Goal: Communication & Community: Answer question/provide support

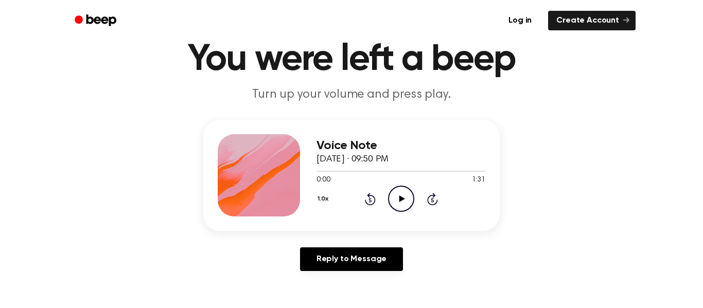
click at [397, 194] on icon "Play Audio" at bounding box center [401, 199] width 26 height 26
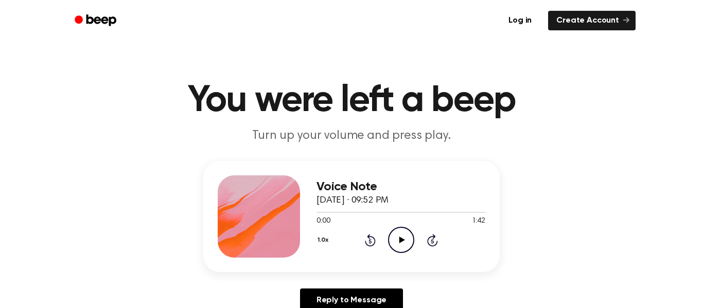
click at [406, 237] on icon "Play Audio" at bounding box center [401, 240] width 26 height 26
click at [392, 240] on icon "Play Audio" at bounding box center [401, 240] width 26 height 26
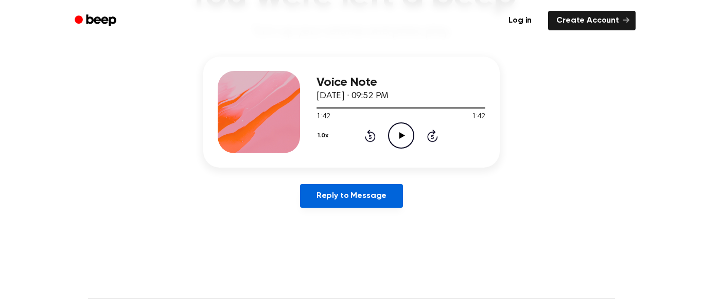
click at [344, 193] on link "Reply to Message" at bounding box center [351, 196] width 103 height 24
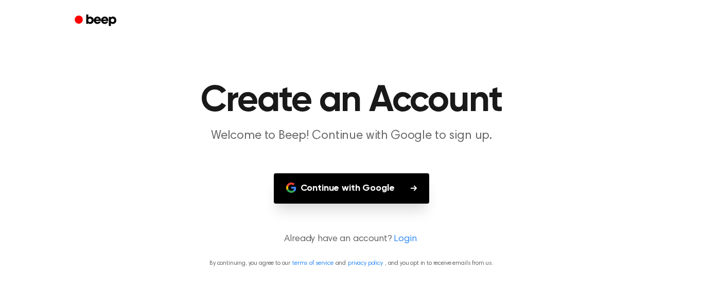
click at [313, 182] on button "Continue with Google" at bounding box center [352, 189] width 156 height 30
click at [132, 161] on main "Create an Account Welcome to Beep! Continue with Google to sign up. Continue wi…" at bounding box center [351, 154] width 703 height 308
